Goal: Check status: Check status

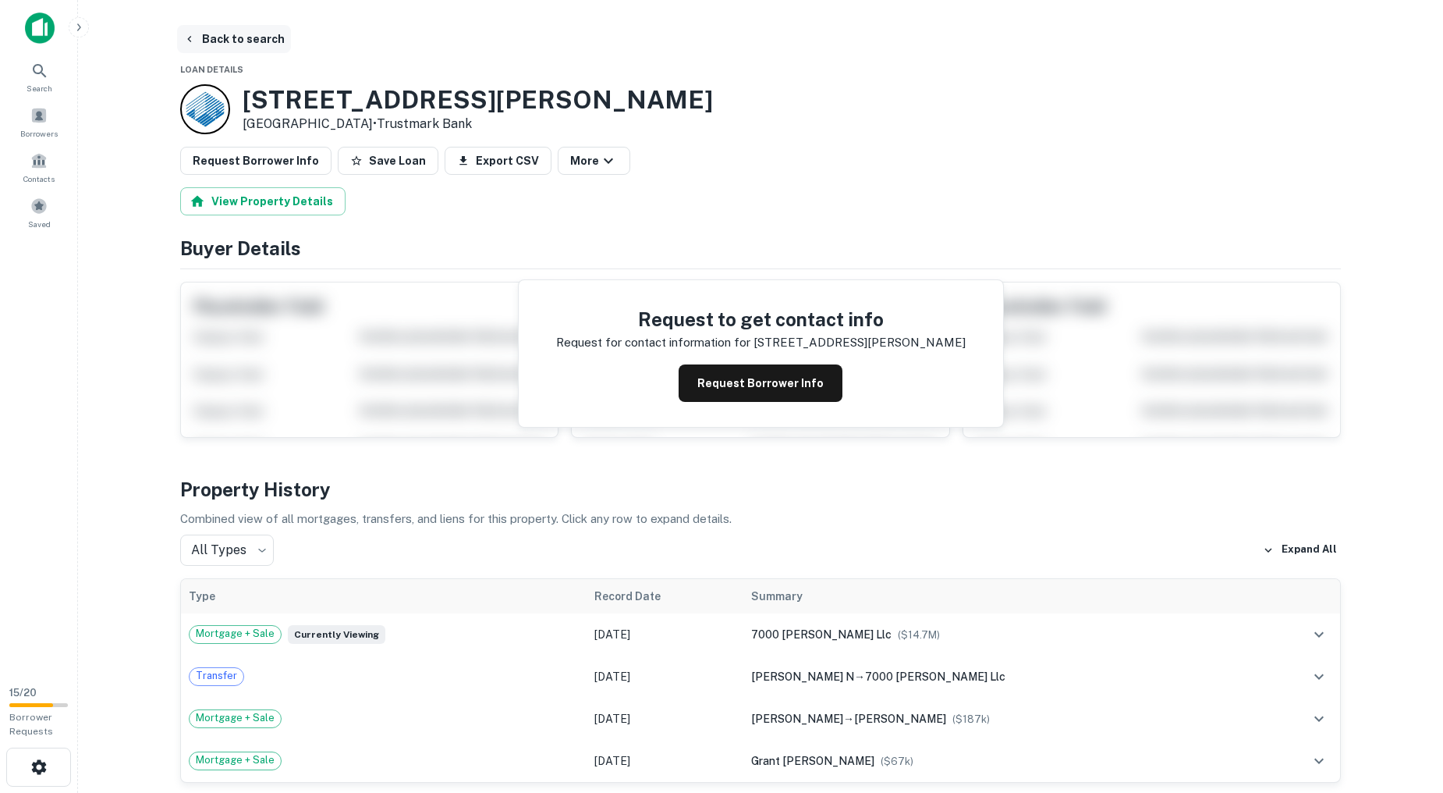
click at [243, 39] on button "Back to search" at bounding box center [234, 39] width 114 height 28
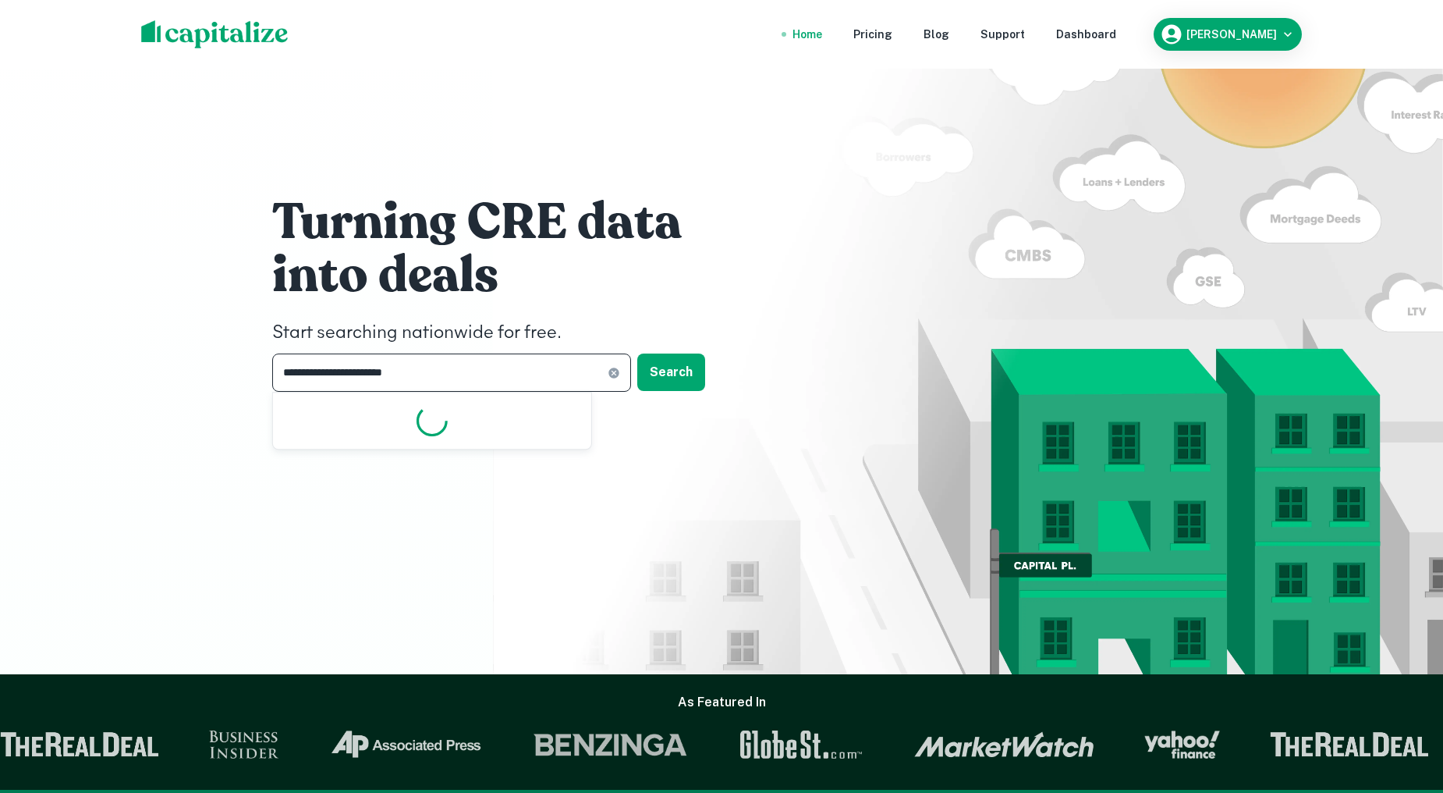
click at [418, 373] on input "**********" at bounding box center [439, 372] width 335 height 38
paste input "text"
type input "**********"
